Goal: Information Seeking & Learning: Learn about a topic

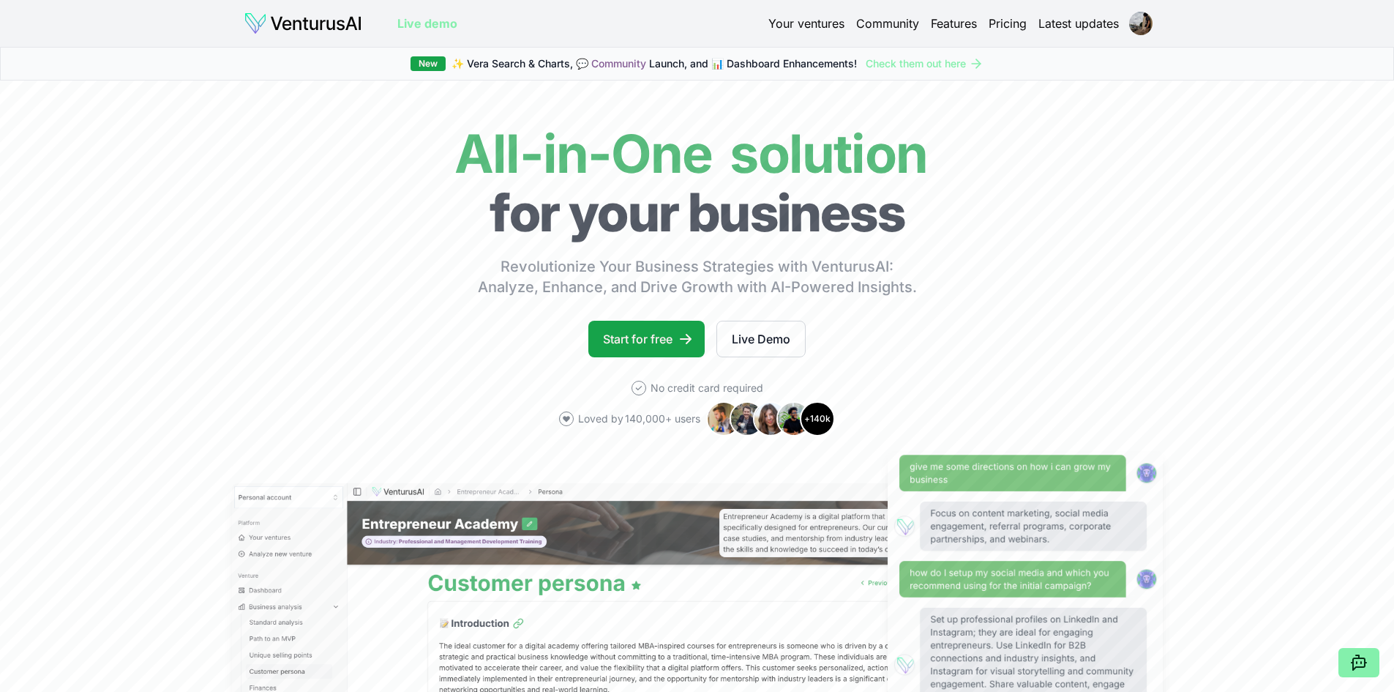
click at [809, 21] on link "Your ventures" at bounding box center [807, 24] width 76 height 18
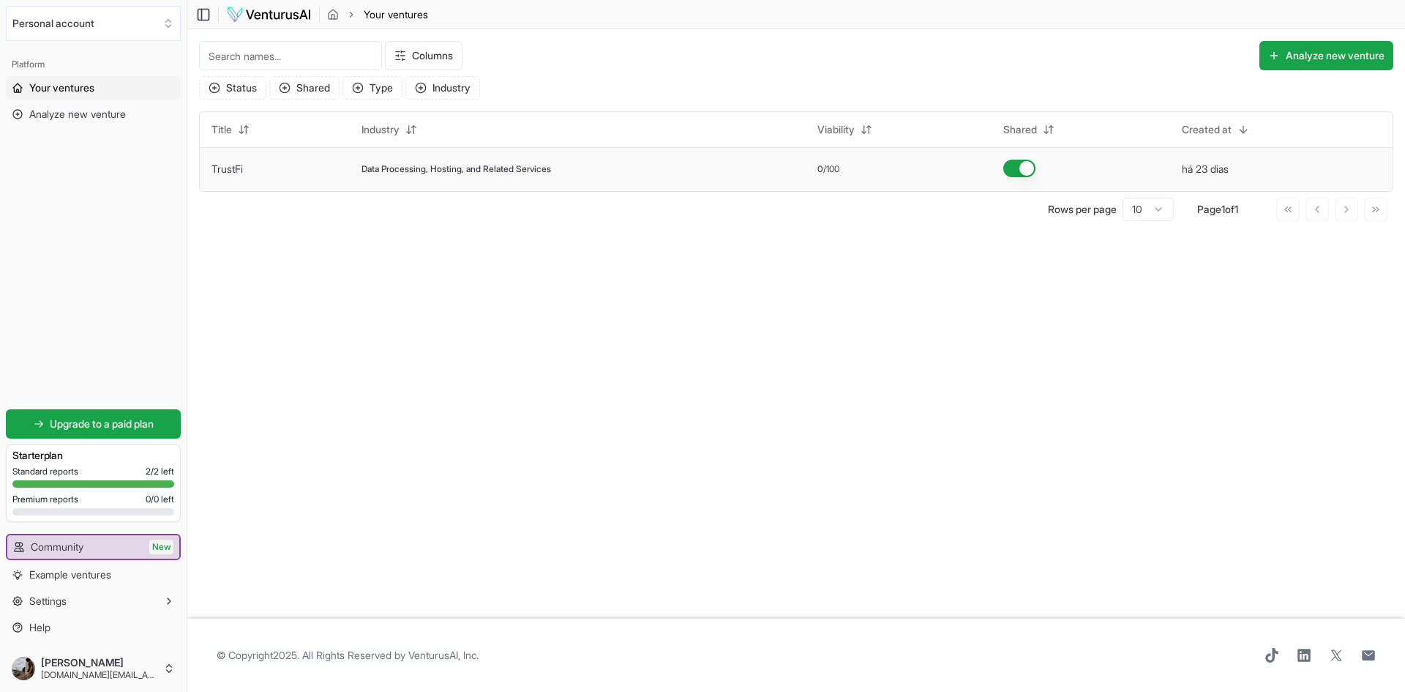
click at [225, 171] on link "TrustFi" at bounding box center [227, 168] width 31 height 12
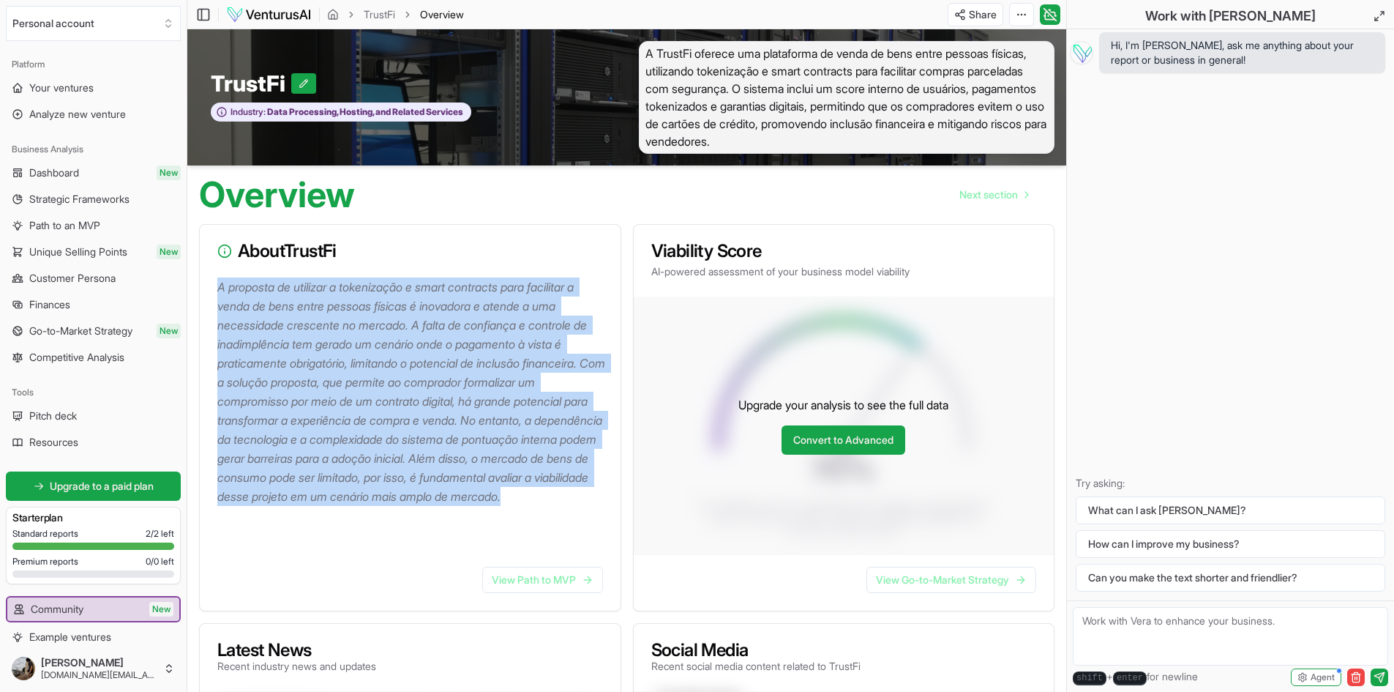
drag, startPoint x: 218, startPoint y: 285, endPoint x: 345, endPoint y: 518, distance: 265.0
click at [345, 506] on p "A proposta de utilizar a tokenização e smart contracts para facilitar a venda d…" at bounding box center [413, 391] width 392 height 228
copy p "A proposta de utilizar a tokenização e smart contracts para facilitar a venda d…"
